Goal: Information Seeking & Learning: Learn about a topic

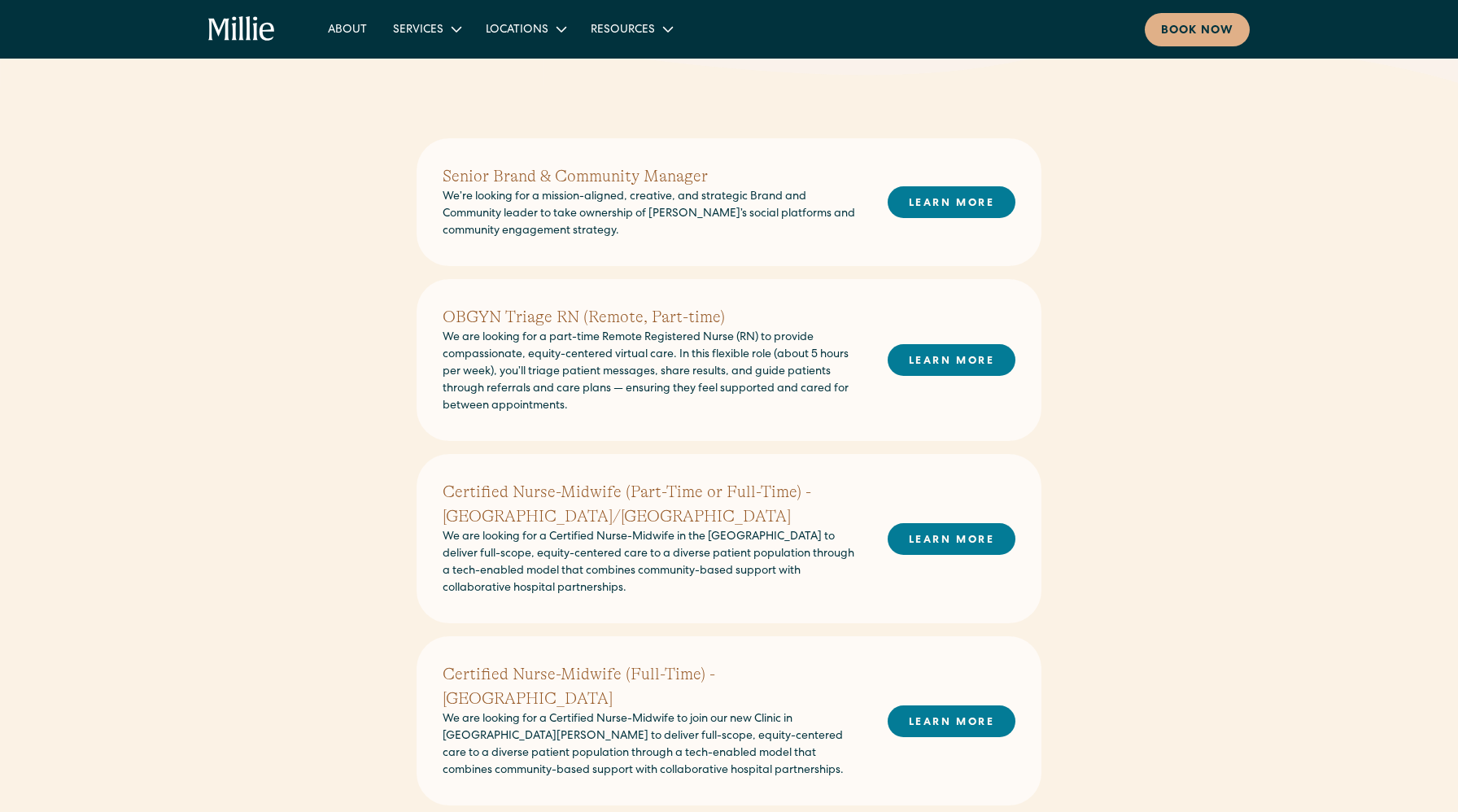
scroll to position [371, 0]
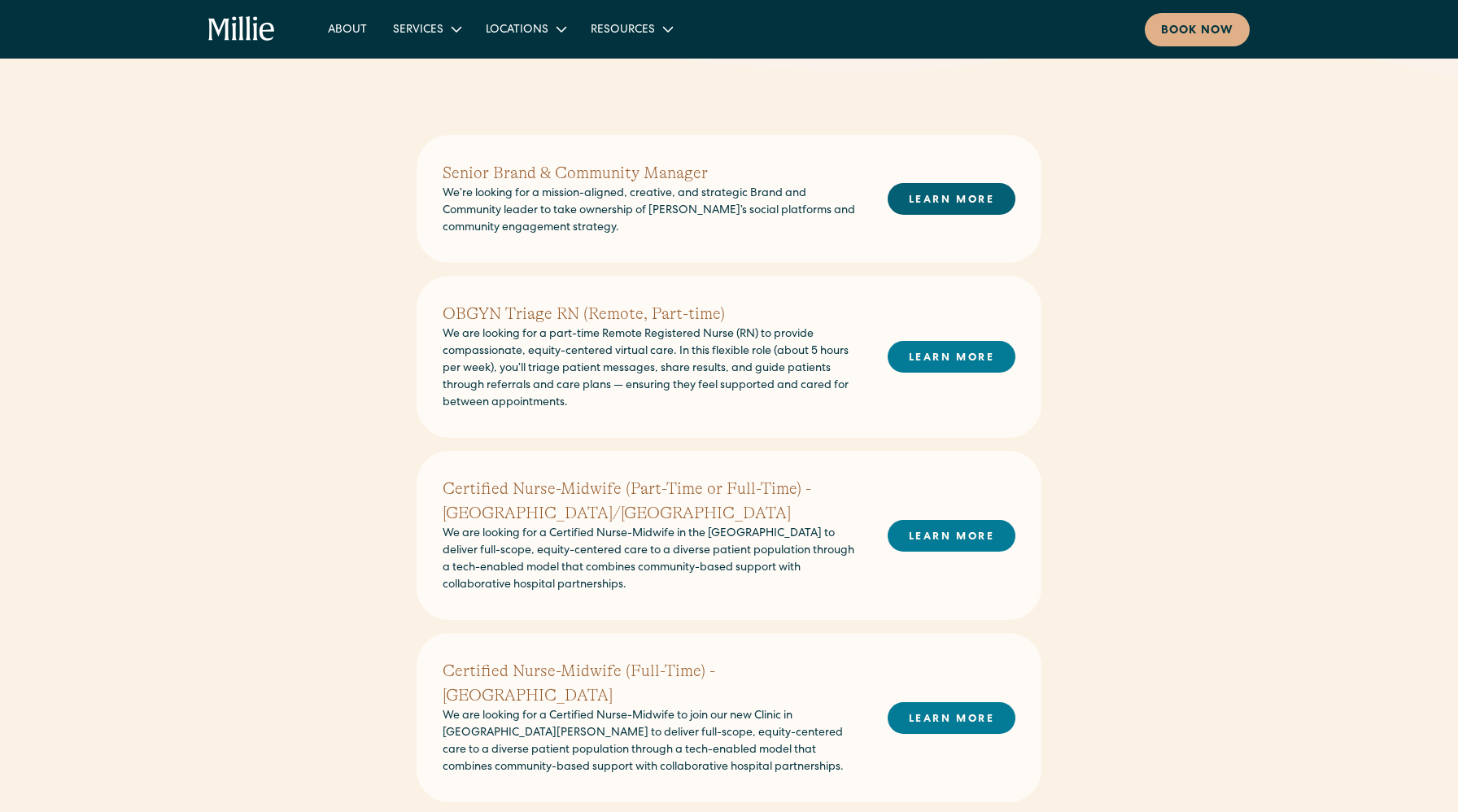
click at [920, 197] on link "LEARN MORE" at bounding box center [951, 199] width 127 height 32
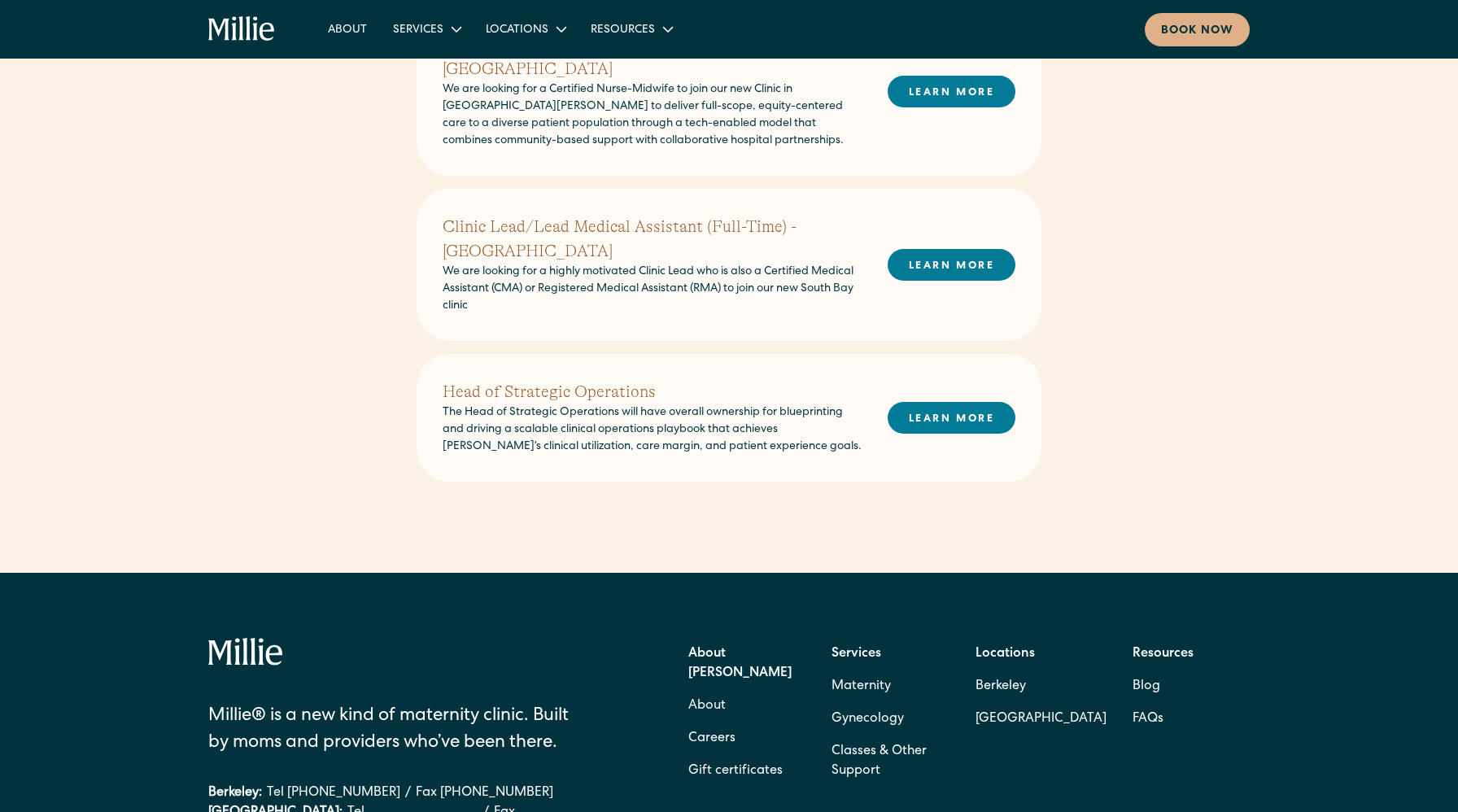
scroll to position [998, 0]
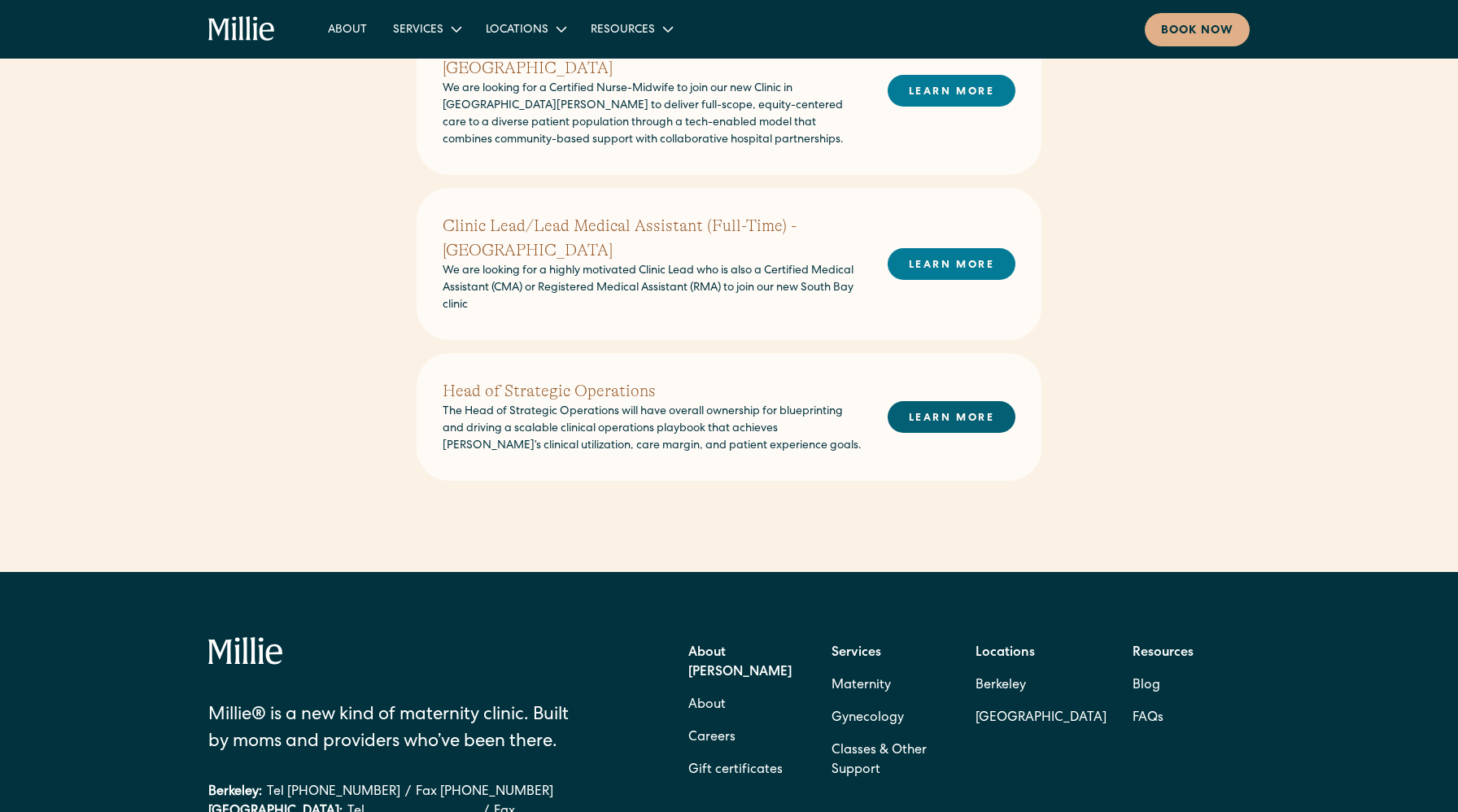
click at [949, 406] on link "LEARN MORE" at bounding box center [951, 416] width 127 height 32
click at [943, 401] on link "LEARN MORE" at bounding box center [951, 416] width 127 height 32
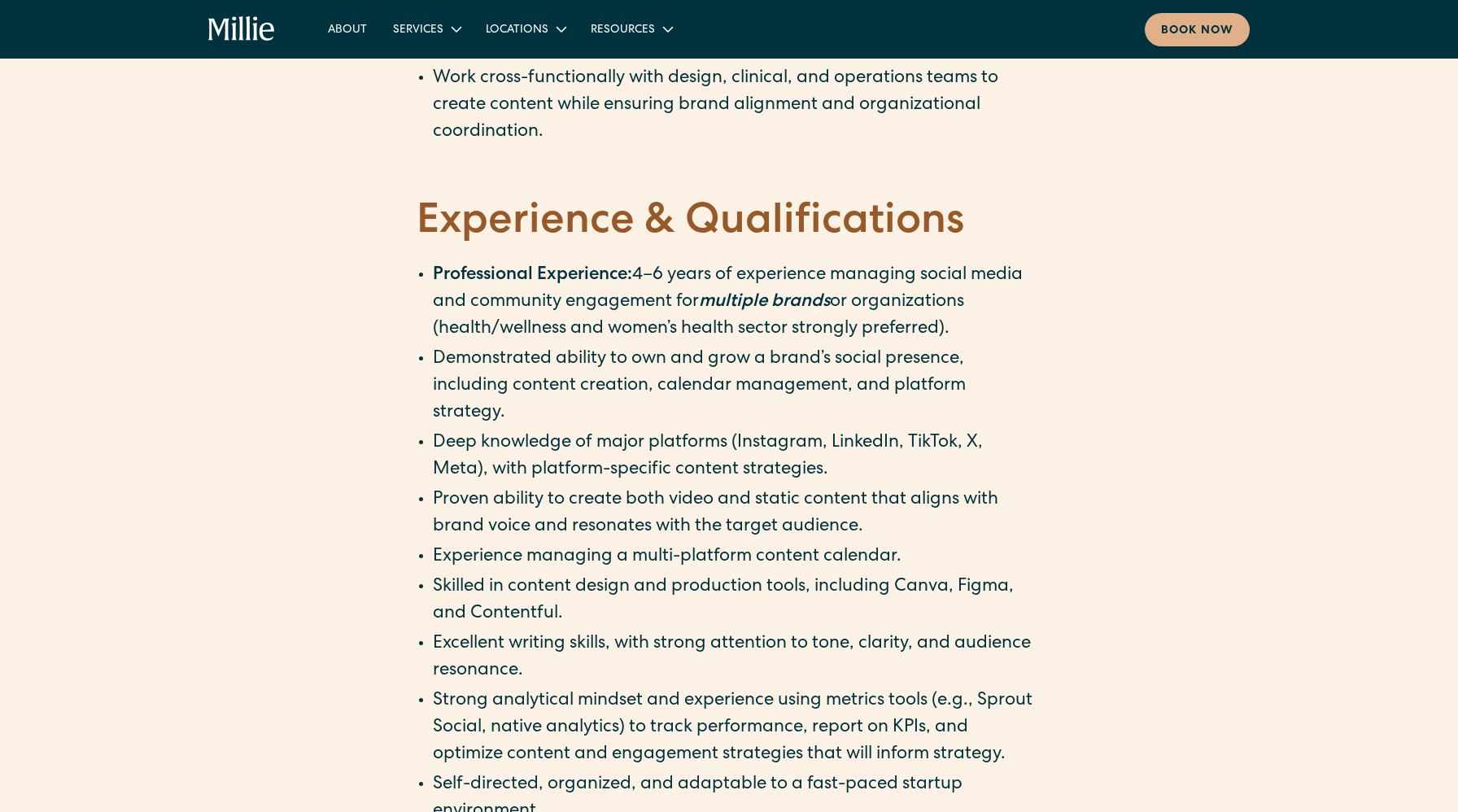
scroll to position [1460, 0]
